Goal: Task Accomplishment & Management: Use online tool/utility

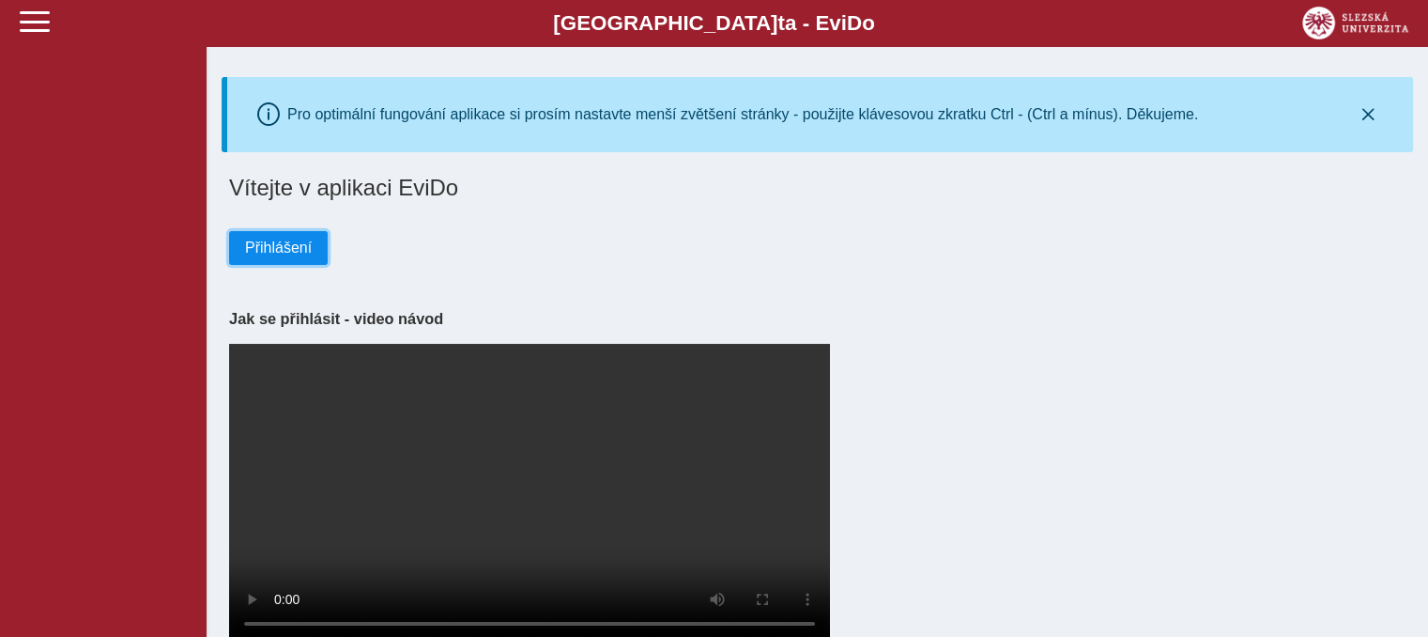
click at [284, 253] on span "Přihlášení" at bounding box center [278, 247] width 67 height 17
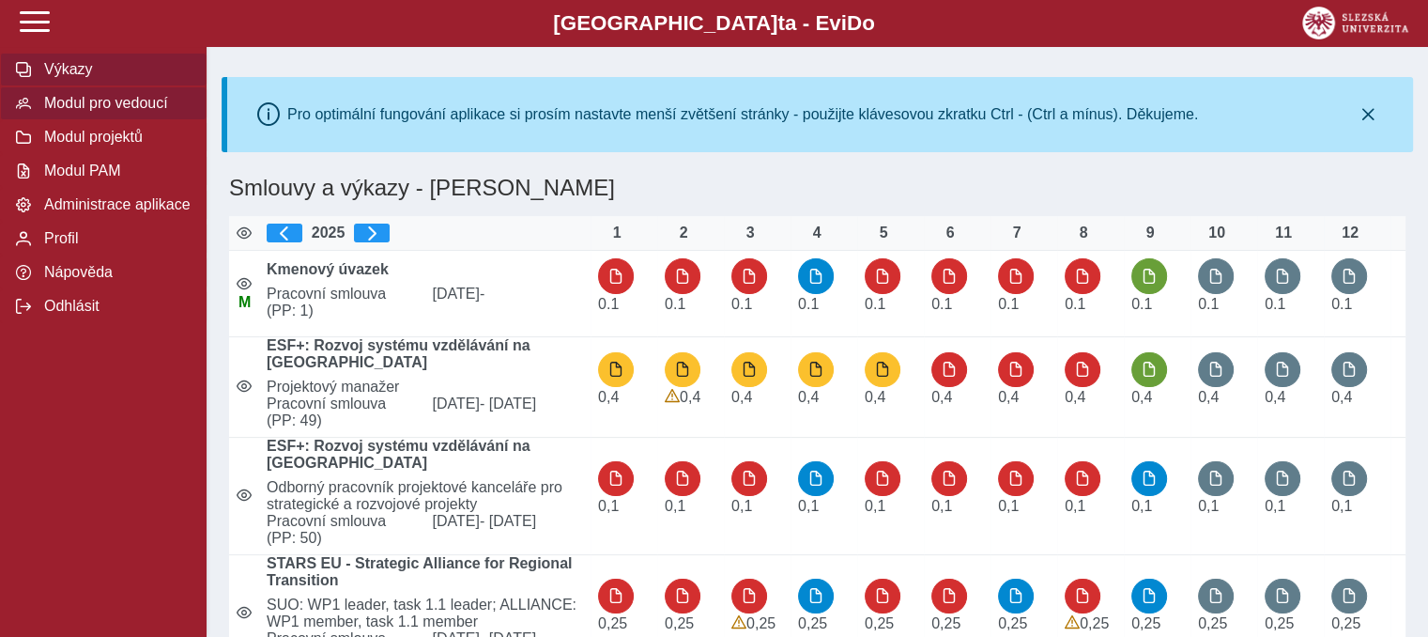
click at [135, 112] on span "Modul pro vedoucí" at bounding box center [115, 103] width 152 height 17
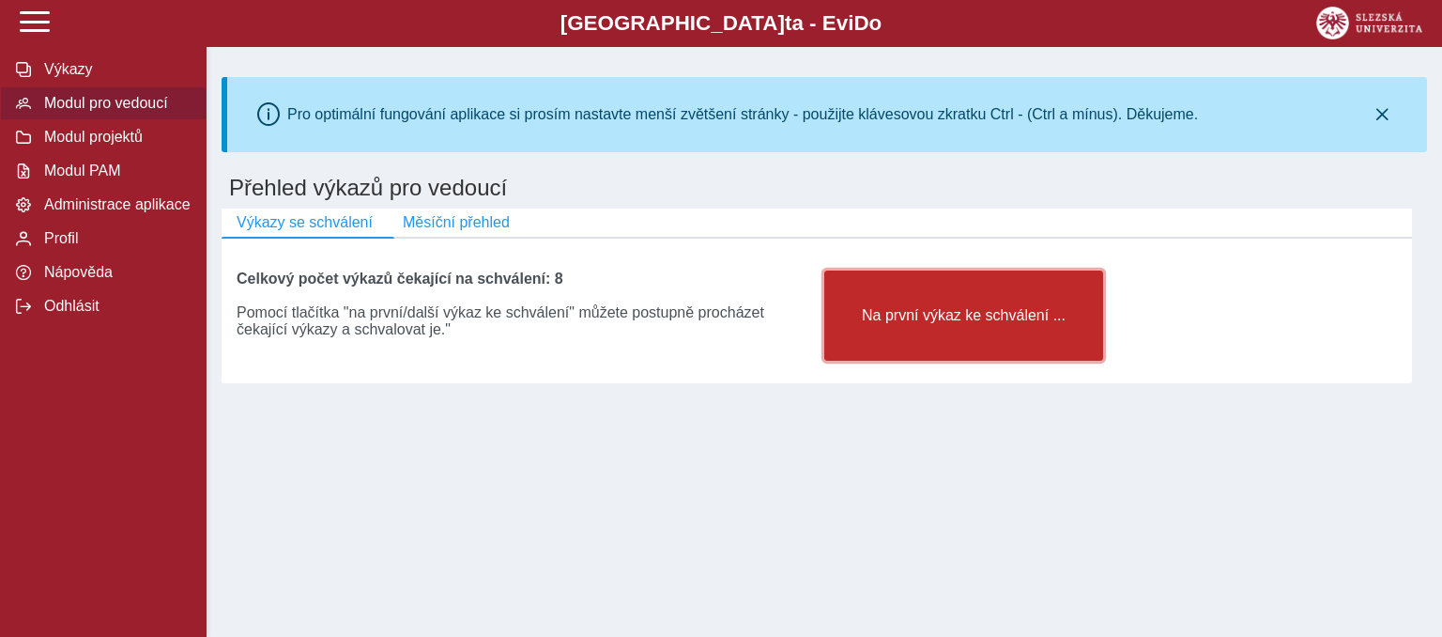
click at [887, 320] on span "Na první výkaz ke schválení ..." at bounding box center [964, 315] width 247 height 17
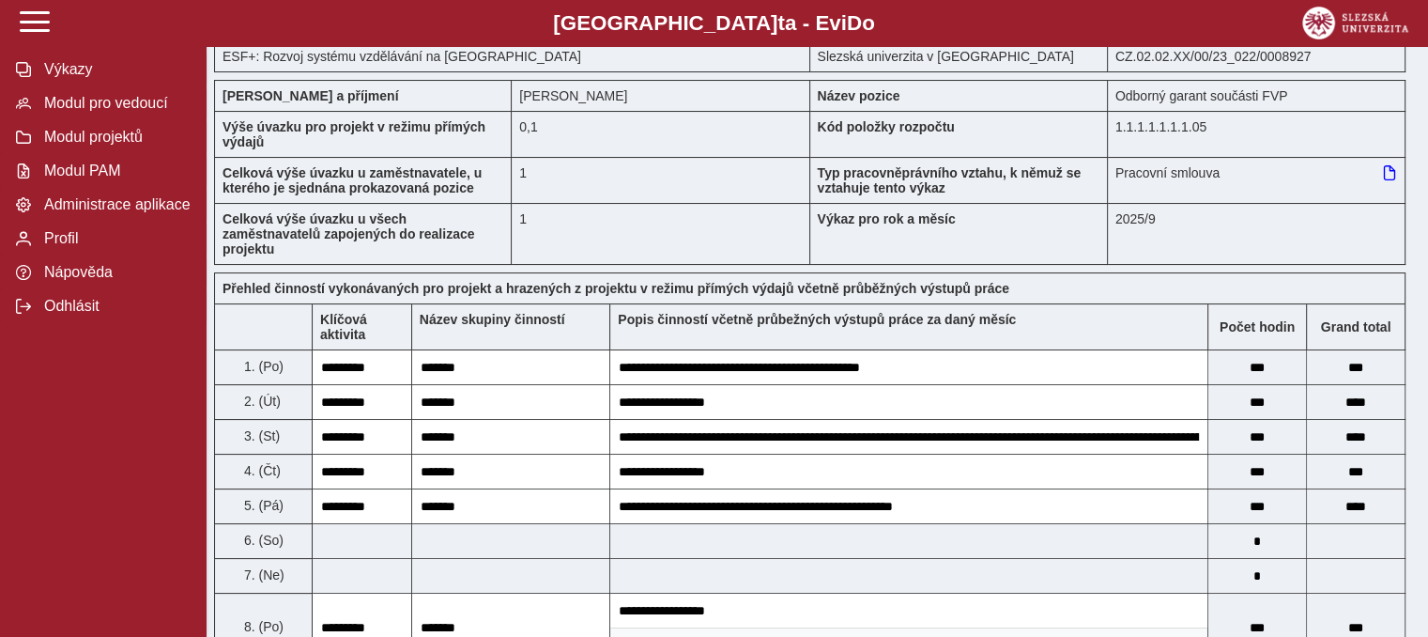
scroll to position [212, 0]
